Goal: Information Seeking & Learning: Check status

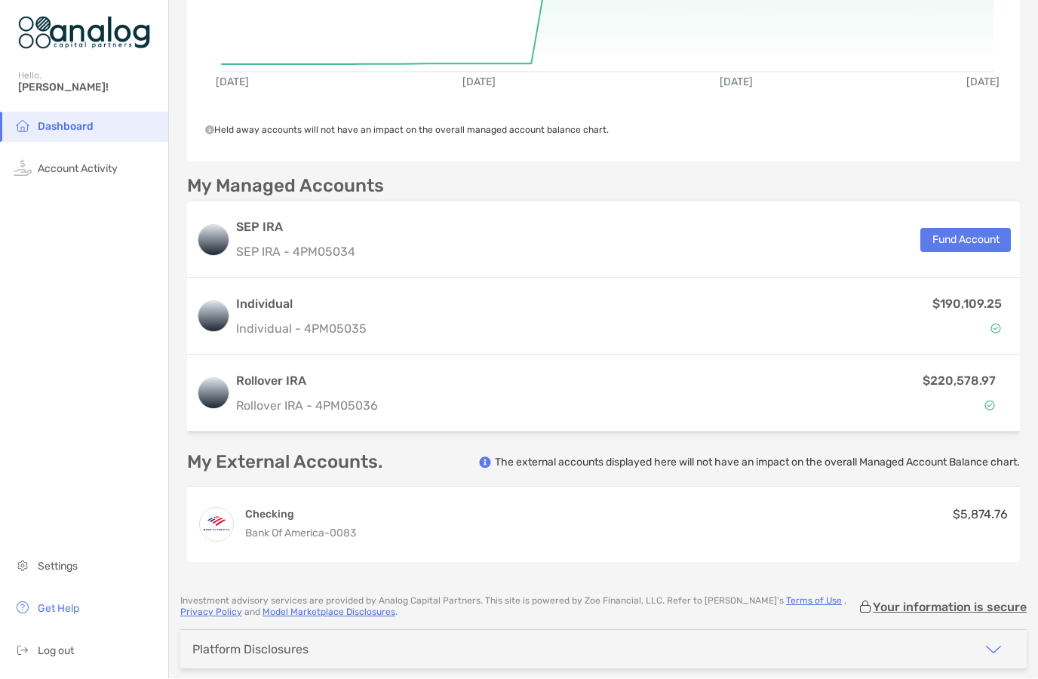
scroll to position [277, 0]
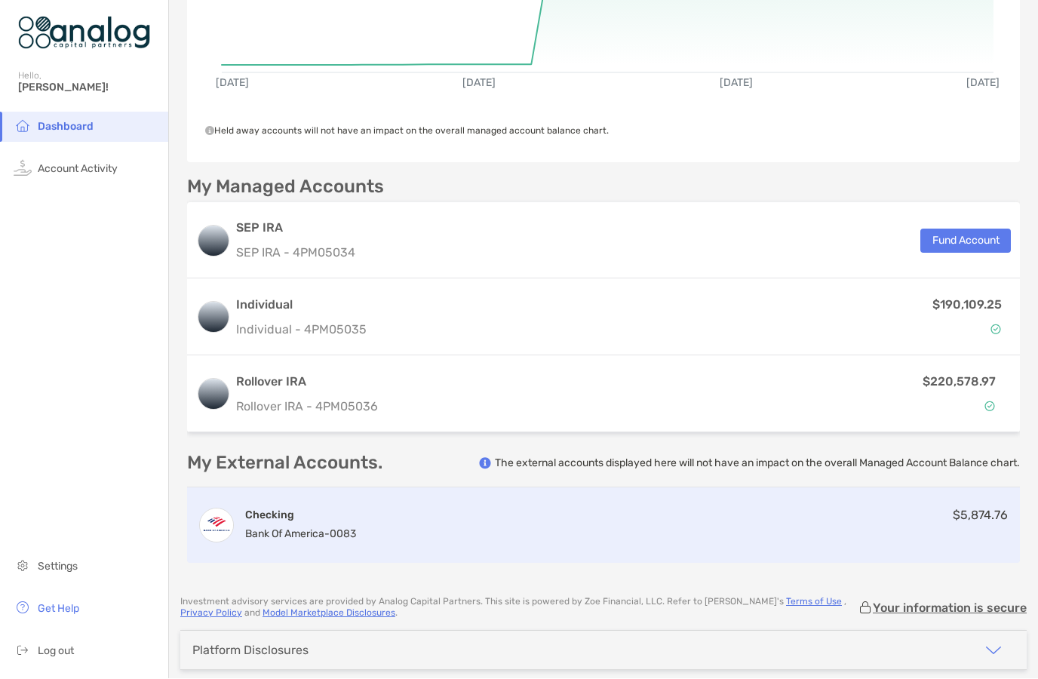
click at [960, 508] on span "$5,874.76" at bounding box center [980, 515] width 55 height 14
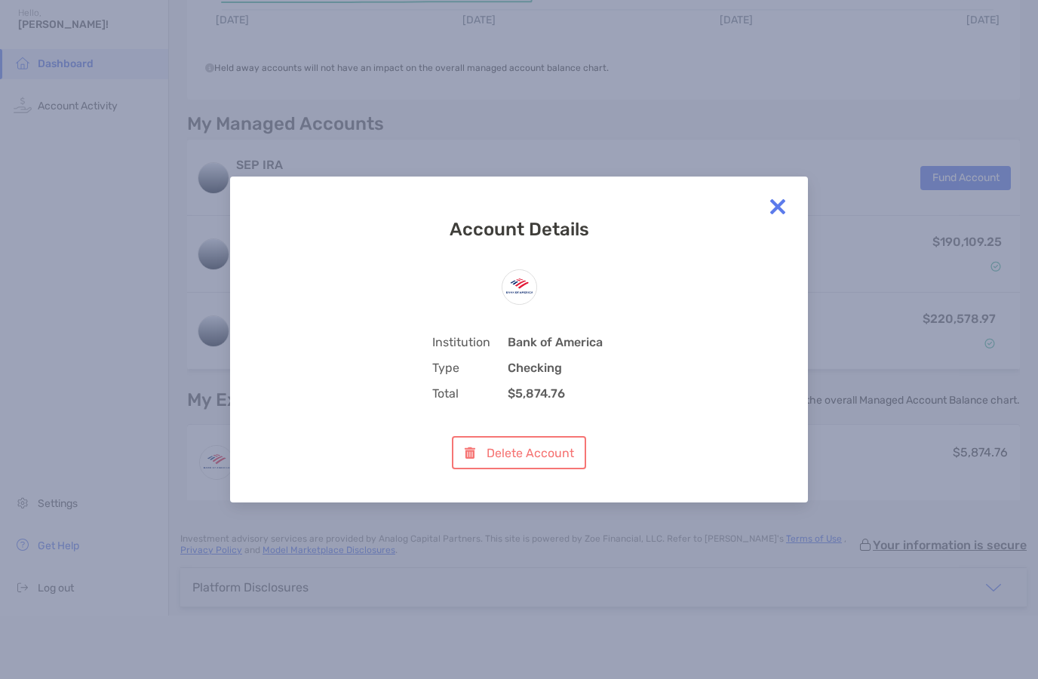
click at [783, 207] on img at bounding box center [778, 207] width 30 height 30
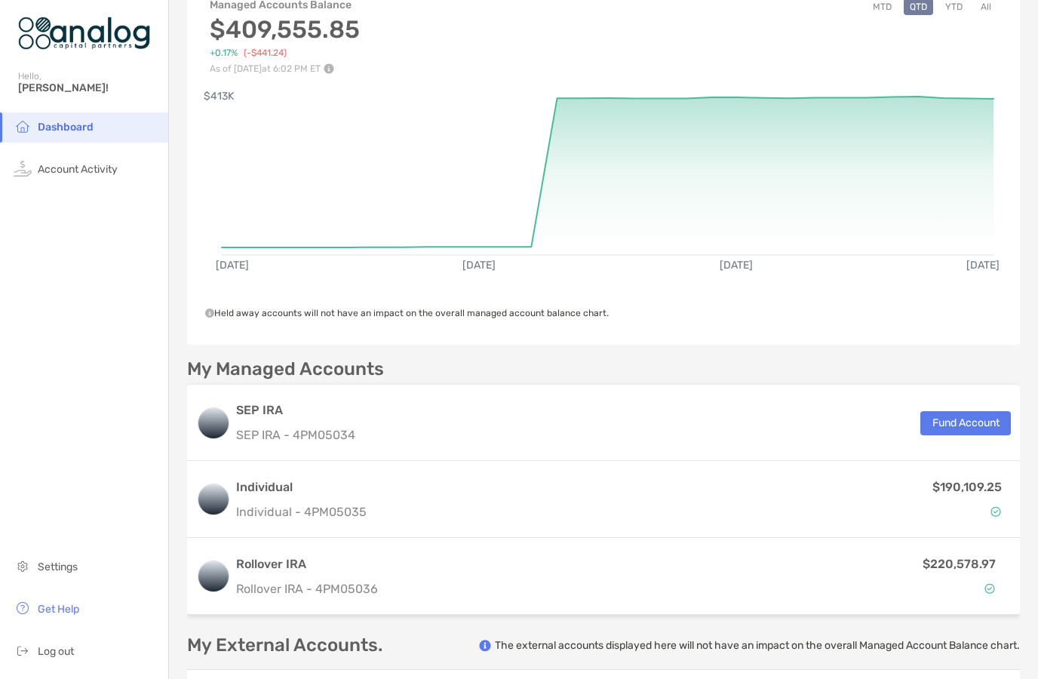
scroll to position [97, 0]
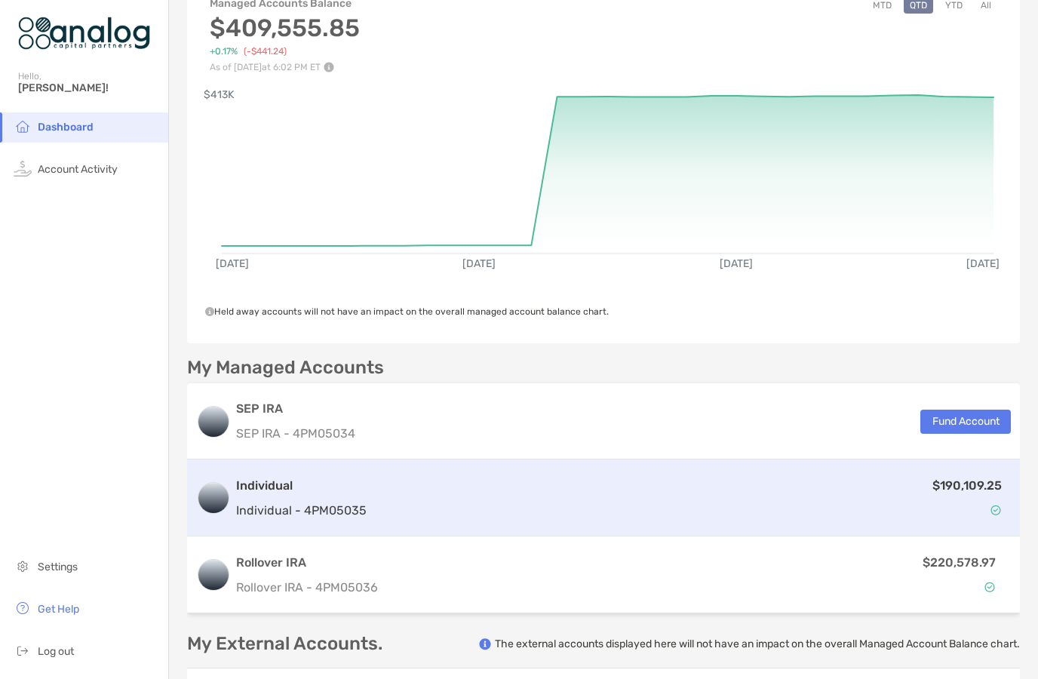
click at [975, 476] on p "$190,109.25" at bounding box center [966, 485] width 69 height 19
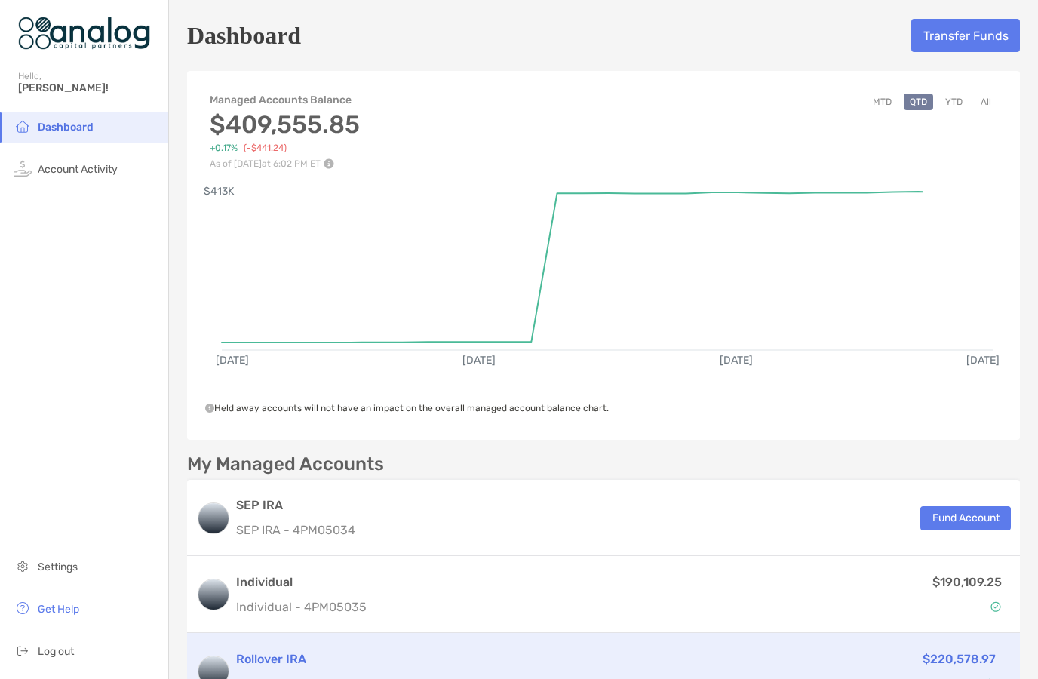
click at [941, 650] on p "$220,578.97" at bounding box center [959, 659] width 73 height 19
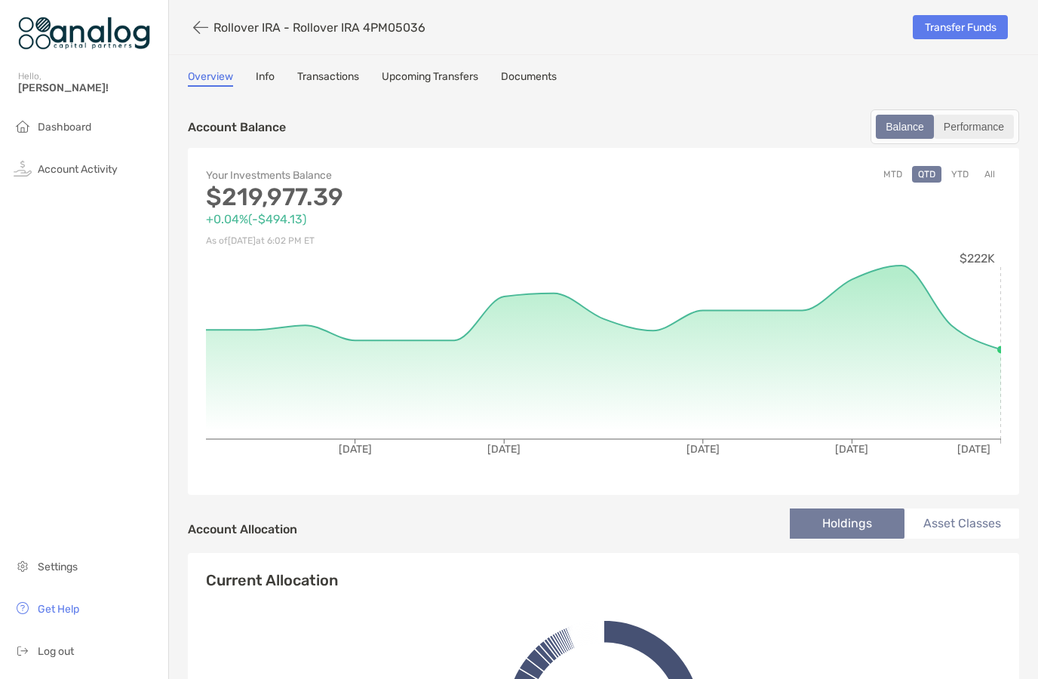
click at [989, 116] on div "Performance" at bounding box center [973, 126] width 77 height 21
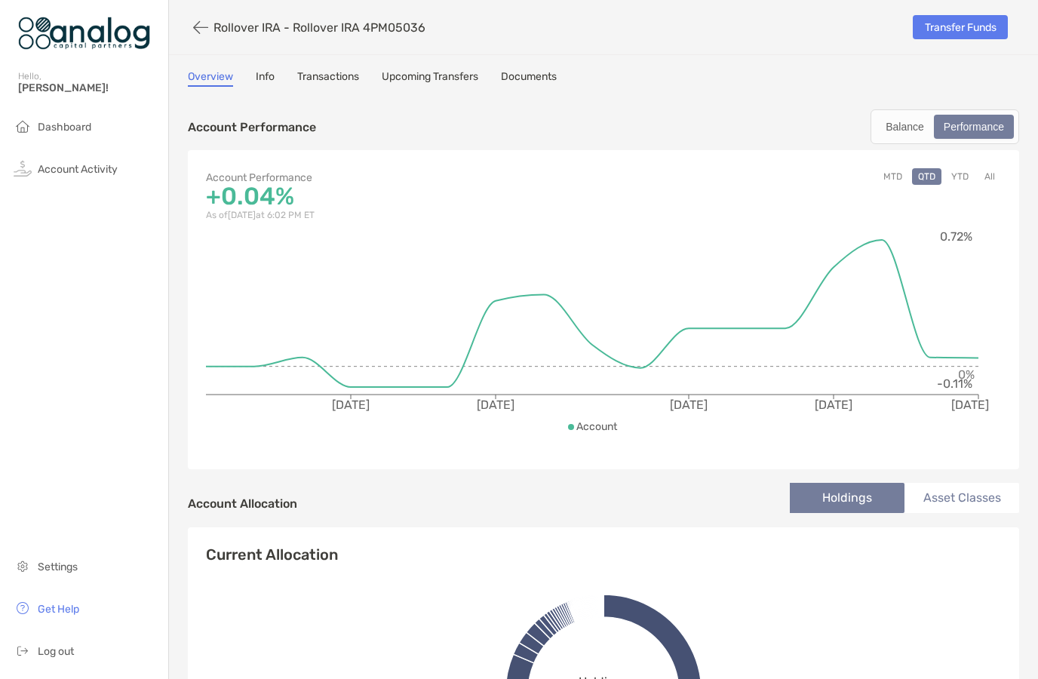
click at [970, 483] on li "Asset Classes" at bounding box center [961, 498] width 115 height 30
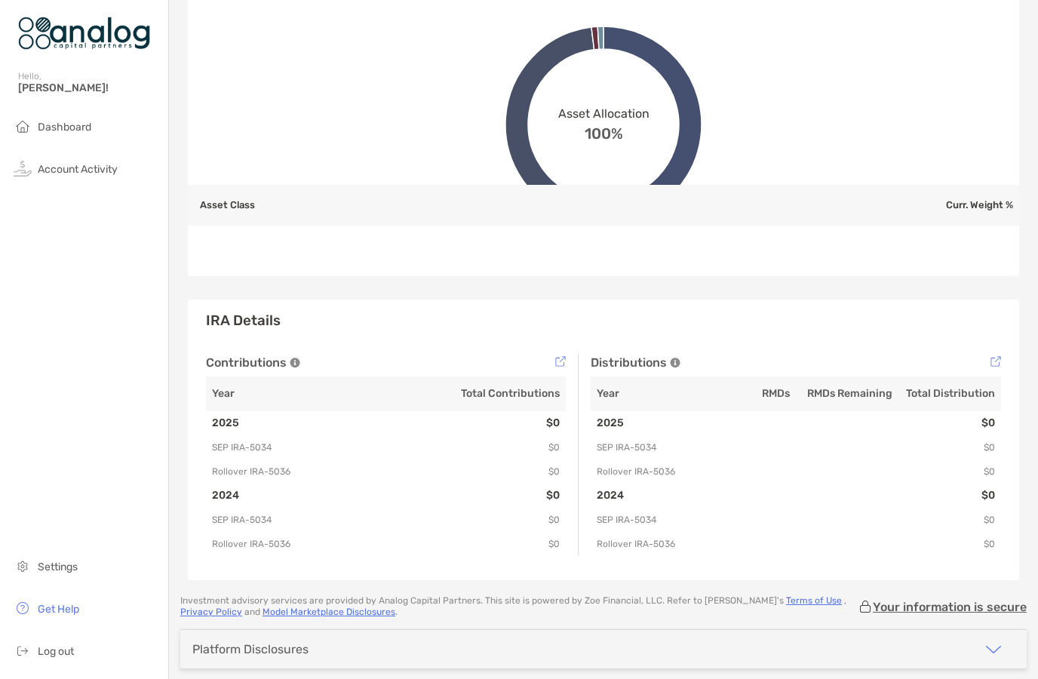
scroll to position [784, 0]
